Goal: Use online tool/utility: Utilize a website feature to perform a specific function

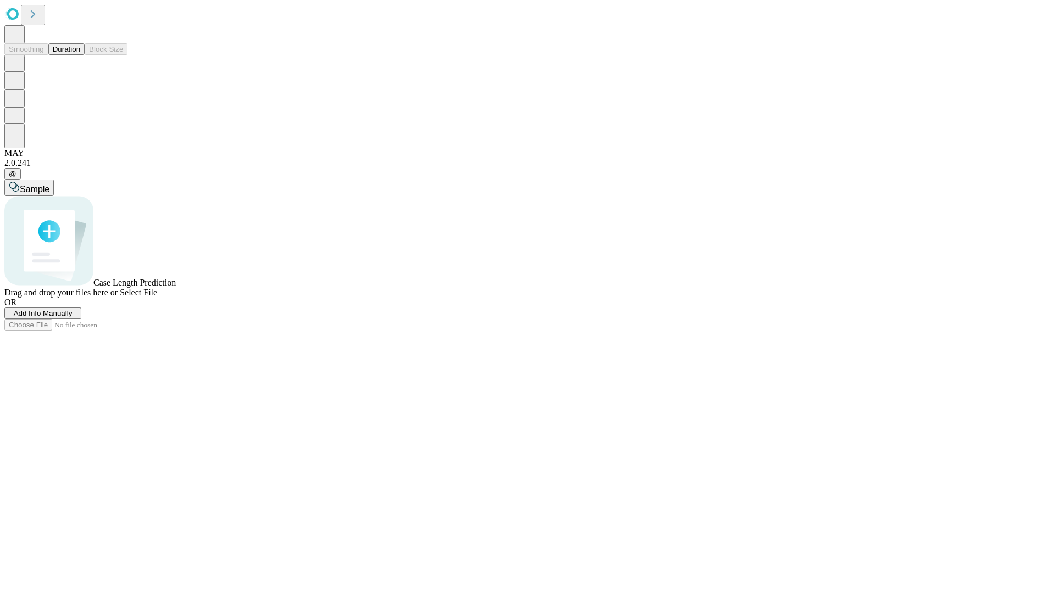
click at [80, 55] on button "Duration" at bounding box center [66, 49] width 36 height 12
click at [49, 185] on span "Sample" at bounding box center [35, 189] width 30 height 9
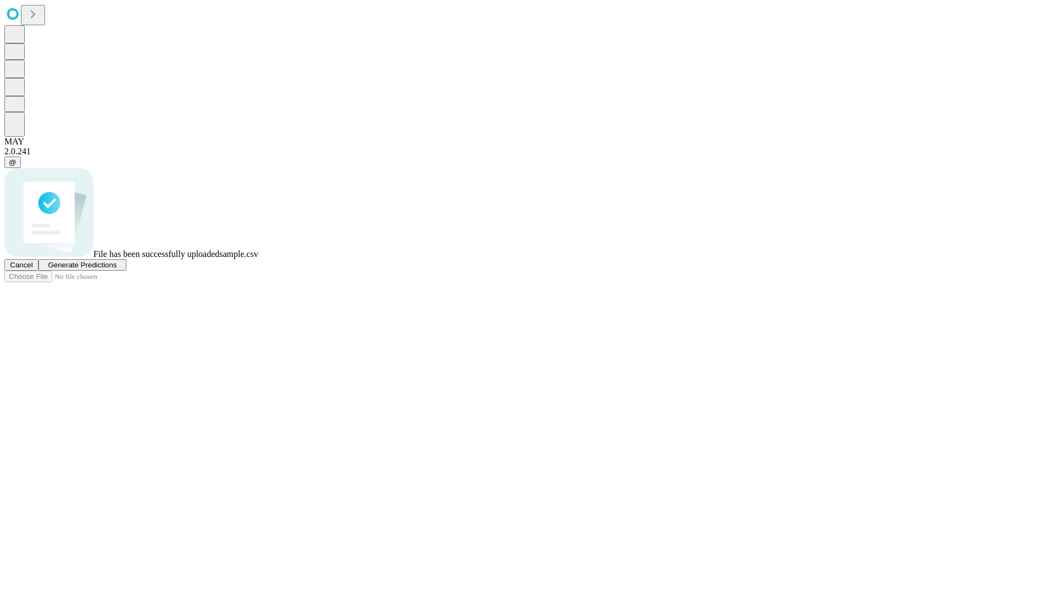
click at [116, 269] on span "Generate Predictions" at bounding box center [82, 265] width 69 height 8
